Goal: Transaction & Acquisition: Purchase product/service

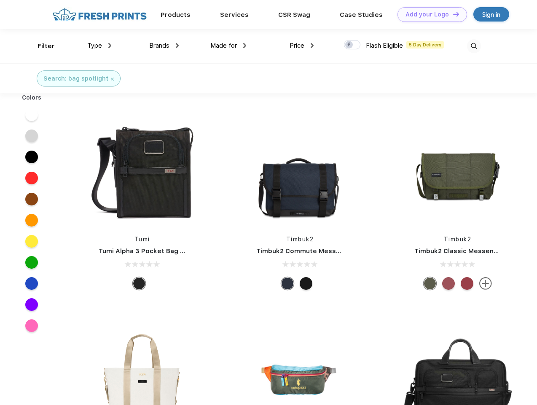
click at [429, 14] on link "Add your Logo Design Tool" at bounding box center [433, 14] width 70 height 15
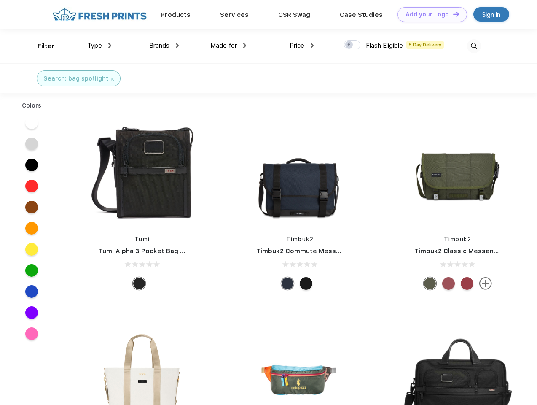
click at [0, 0] on div "Design Tool" at bounding box center [0, 0] width 0 height 0
click at [452, 14] on link "Add your Logo Design Tool" at bounding box center [433, 14] width 70 height 15
click at [40, 46] on div "Filter" at bounding box center [46, 46] width 17 height 10
click at [100, 46] on span "Type" at bounding box center [94, 46] width 15 height 8
click at [164, 46] on span "Brands" at bounding box center [159, 46] width 20 height 8
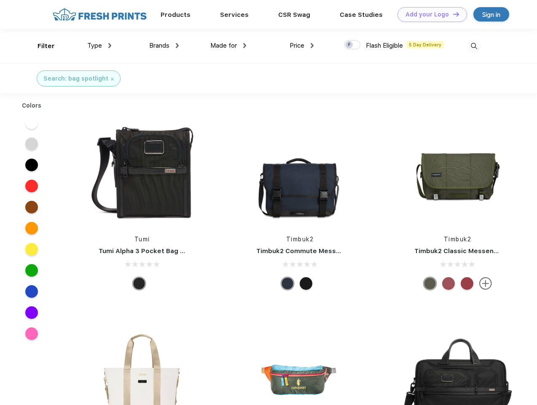
click at [229, 46] on span "Made for" at bounding box center [223, 46] width 27 height 8
click at [302, 46] on span "Price" at bounding box center [297, 46] width 15 height 8
click at [353, 45] on div at bounding box center [352, 44] width 16 height 9
click at [350, 45] on input "checkbox" at bounding box center [346, 42] width 5 height 5
click at [474, 46] on img at bounding box center [474, 46] width 14 height 14
